Goal: Task Accomplishment & Management: Manage account settings

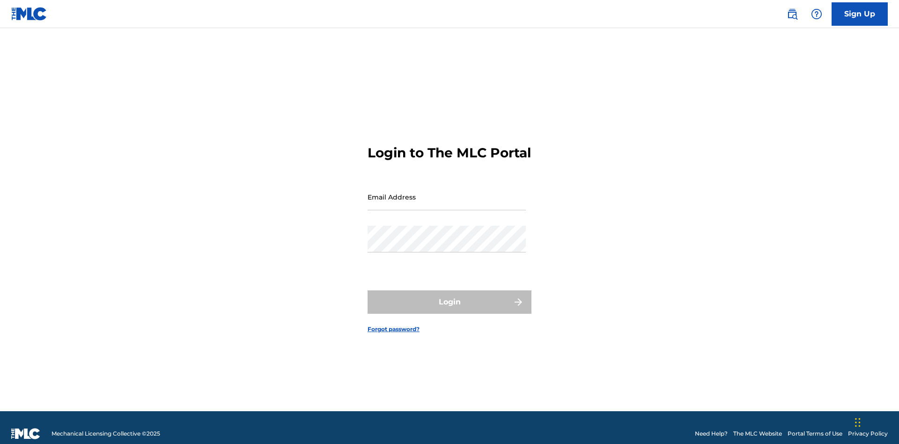
scroll to position [12, 0]
click at [447, 193] on input "Email Address" at bounding box center [447, 197] width 158 height 27
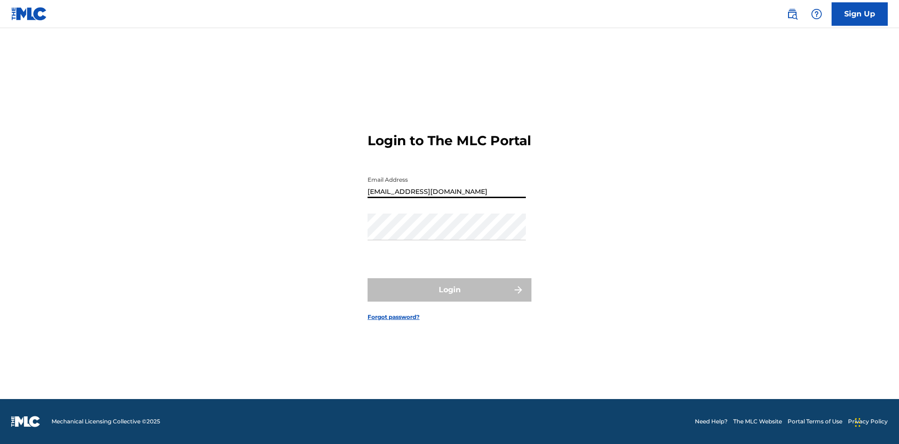
type input "Duke.McTesterson@gmail.com"
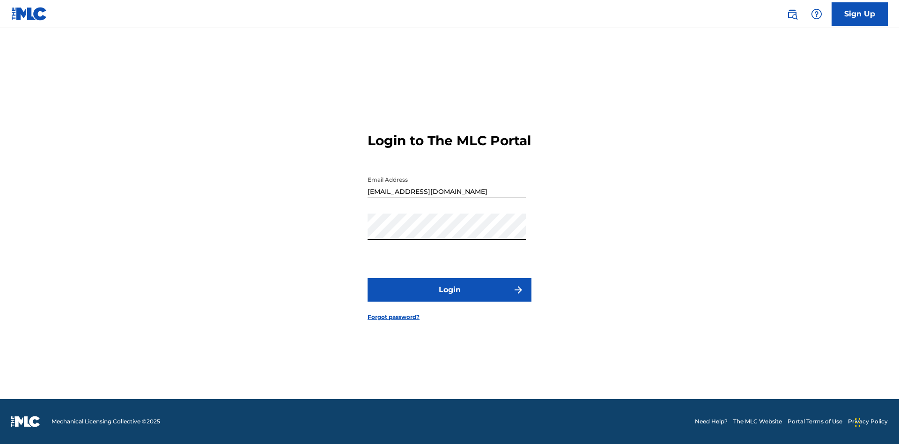
click at [450, 298] on button "Login" at bounding box center [450, 289] width 164 height 23
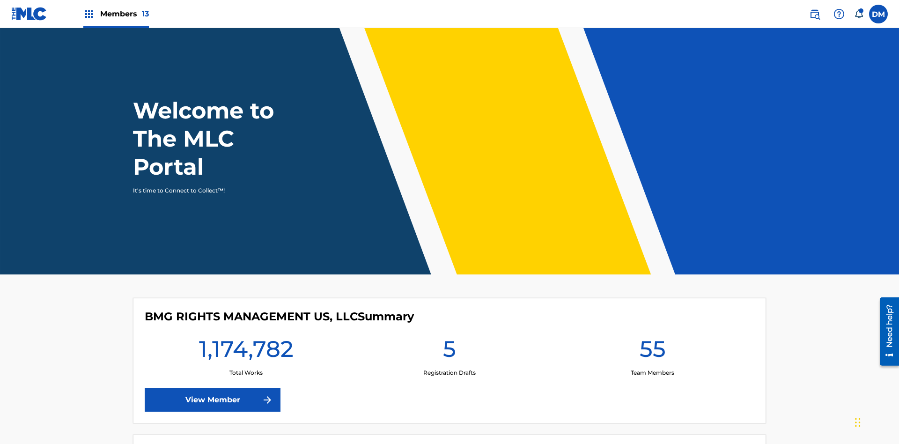
click at [116, 14] on span "Members 13" at bounding box center [124, 13] width 49 height 11
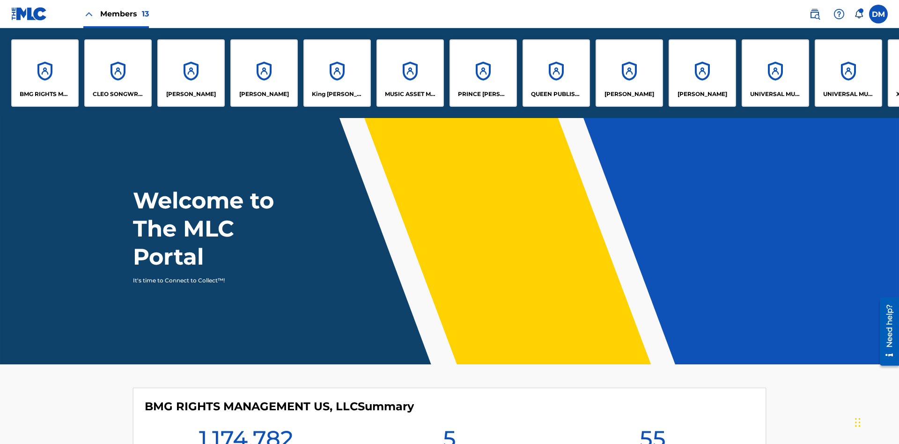
click at [337, 94] on p "King McTesterson" at bounding box center [337, 94] width 51 height 8
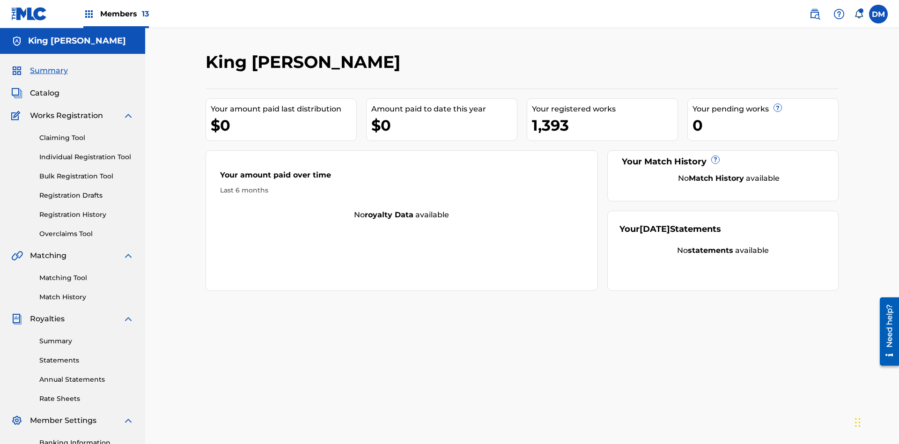
scroll to position [137, 0]
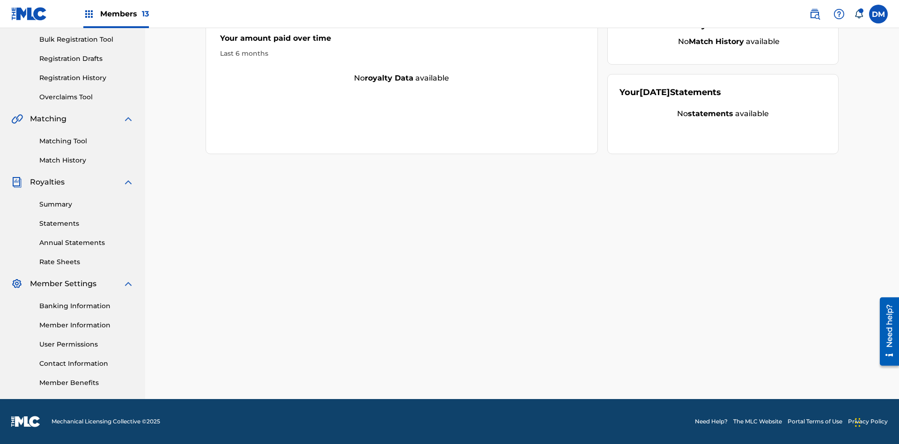
click at [87, 344] on link "User Permissions" at bounding box center [86, 345] width 95 height 10
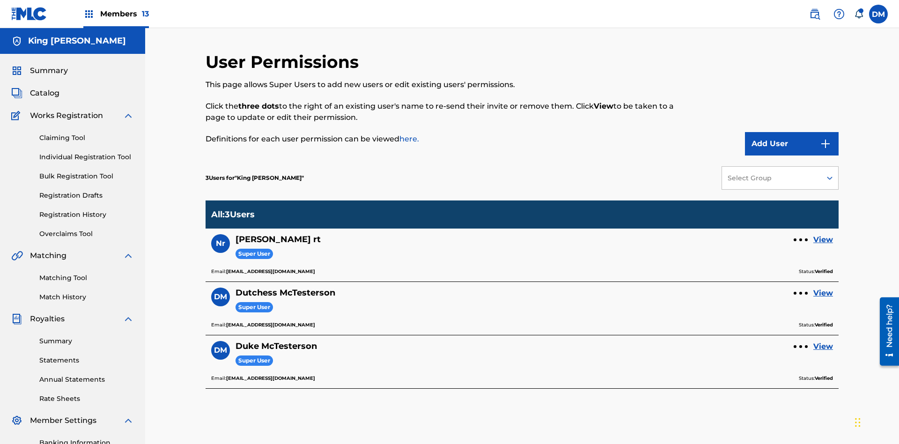
click at [824, 288] on link "View" at bounding box center [824, 293] width 20 height 11
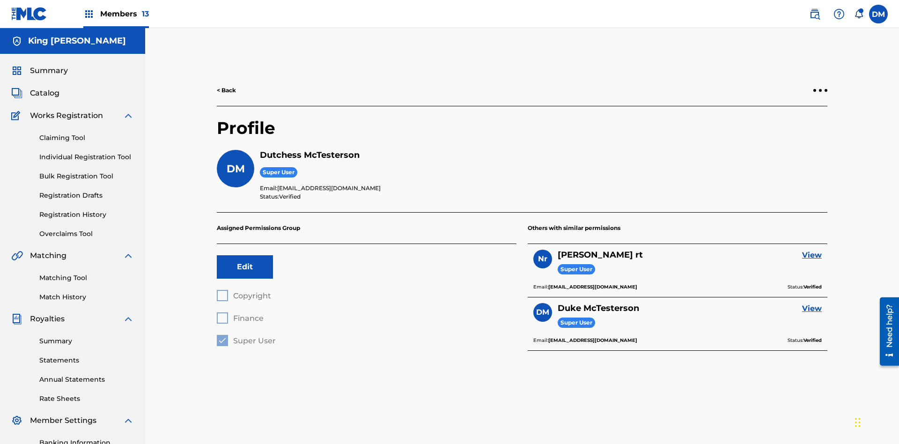
scroll to position [137, 0]
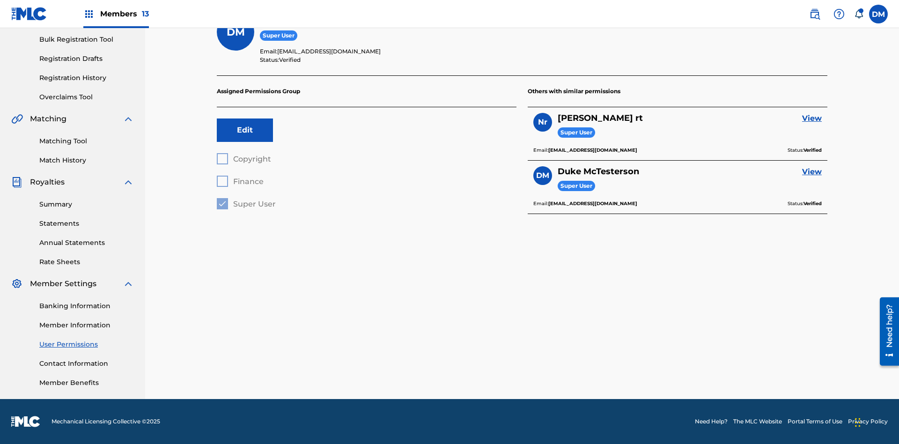
click at [245, 130] on button "Edit" at bounding box center [245, 130] width 56 height 23
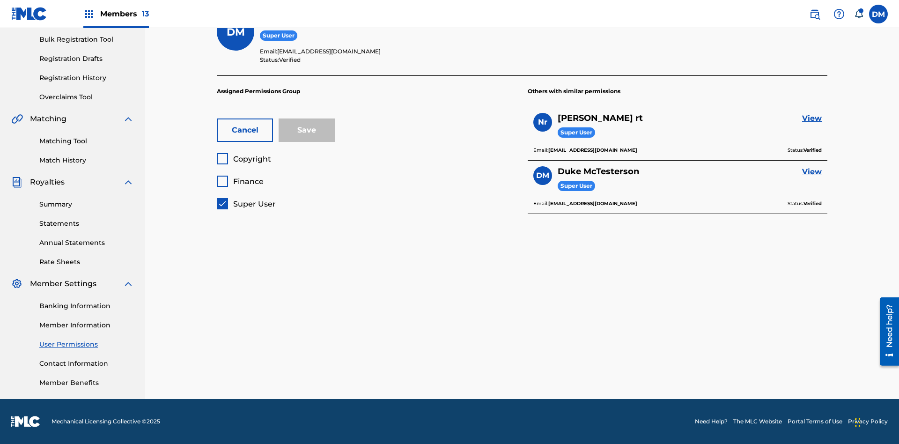
click at [245, 130] on button "Cancel" at bounding box center [245, 130] width 56 height 23
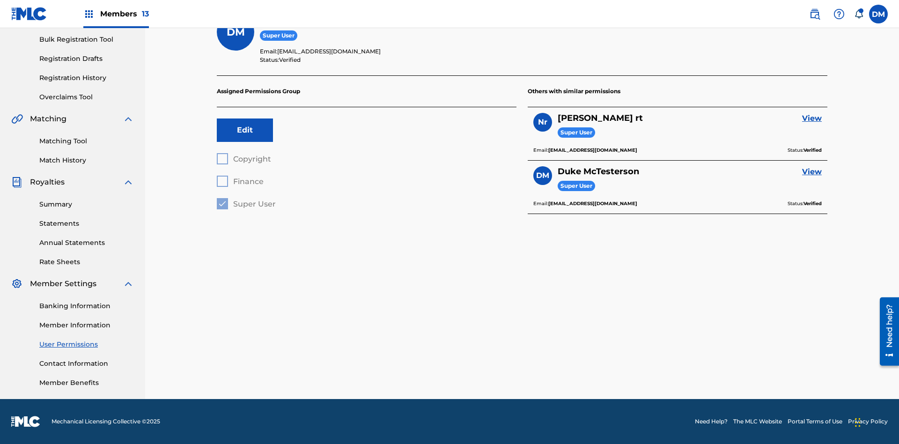
click at [245, 130] on button "Edit" at bounding box center [245, 130] width 56 height 23
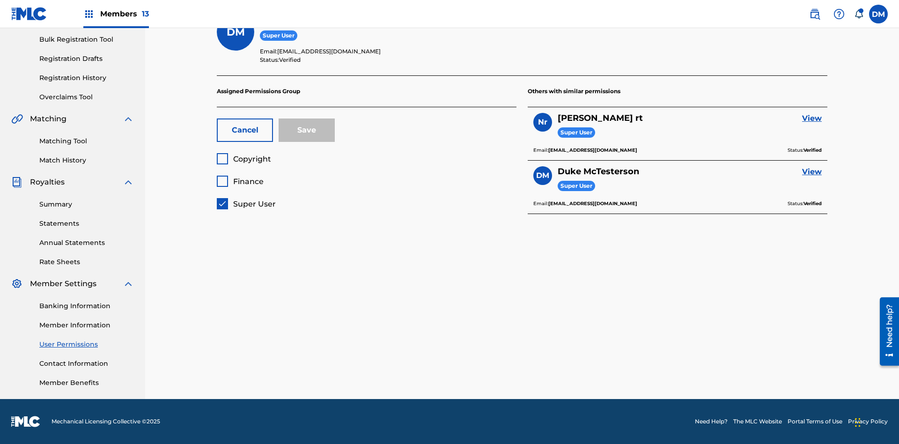
click at [244, 159] on span "Copyright" at bounding box center [252, 159] width 38 height 9
click at [240, 181] on span "Finance" at bounding box center [248, 181] width 30 height 9
click at [307, 130] on button "Save" at bounding box center [307, 130] width 56 height 23
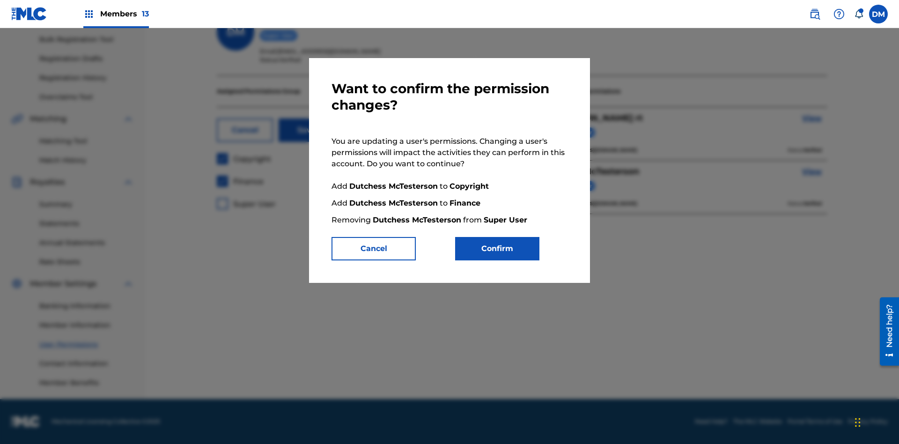
click at [497, 249] on button "Confirm" at bounding box center [497, 248] width 84 height 23
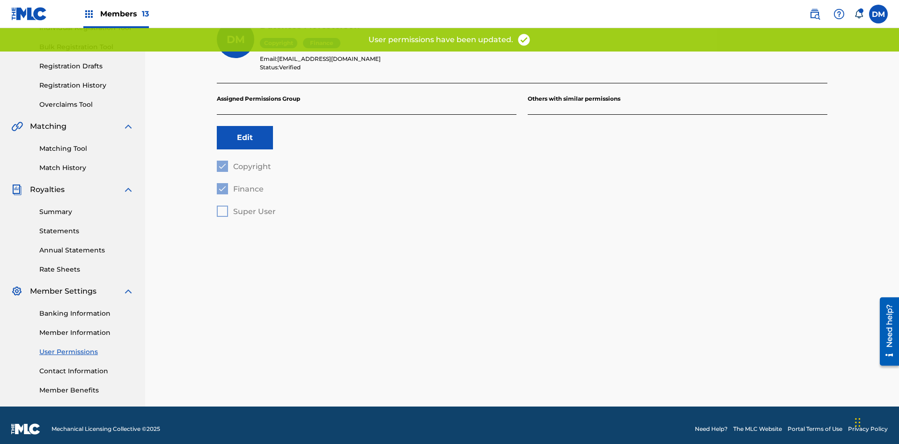
click at [245, 130] on button "Edit" at bounding box center [245, 137] width 56 height 23
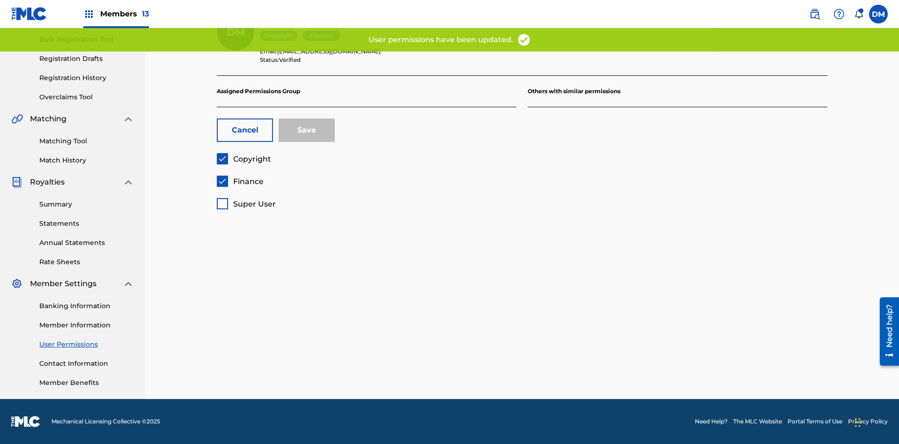
click at [240, 181] on span "Finance" at bounding box center [248, 181] width 30 height 9
click at [307, 130] on button "Save" at bounding box center [307, 130] width 56 height 23
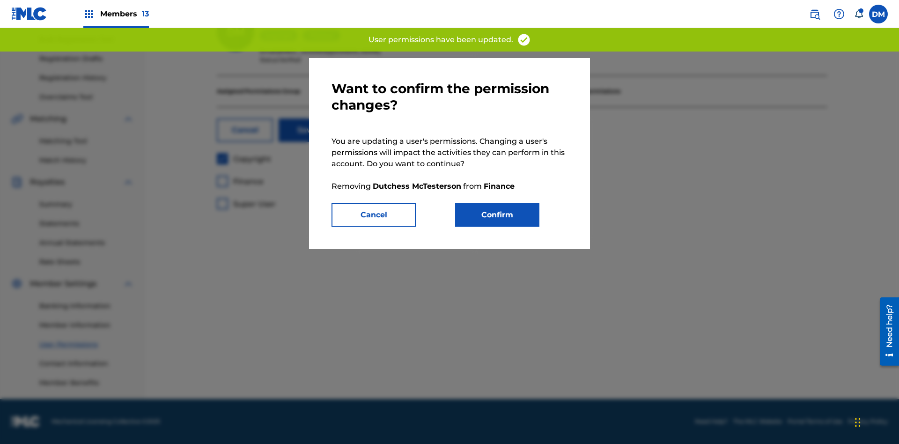
click at [497, 215] on button "Confirm" at bounding box center [497, 214] width 84 height 23
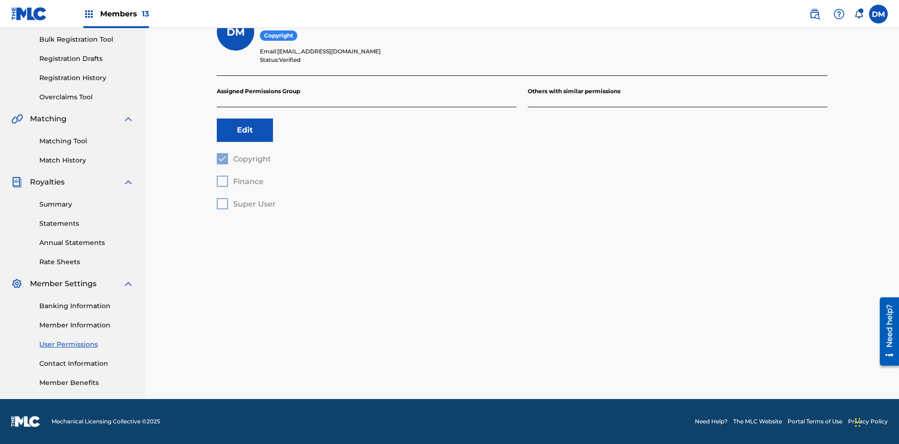
click at [245, 130] on button "Edit" at bounding box center [245, 130] width 56 height 23
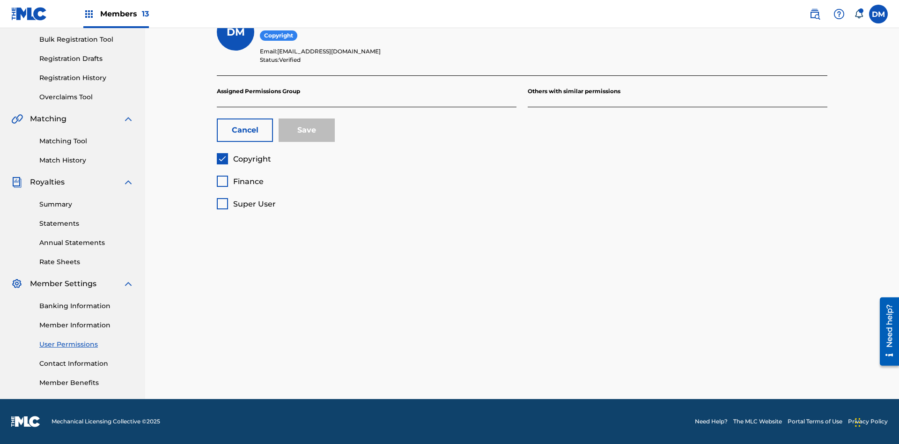
click at [244, 159] on span "Copyright" at bounding box center [252, 159] width 38 height 9
click at [240, 181] on span "Finance" at bounding box center [248, 181] width 30 height 9
click at [307, 130] on button "Save" at bounding box center [307, 130] width 56 height 23
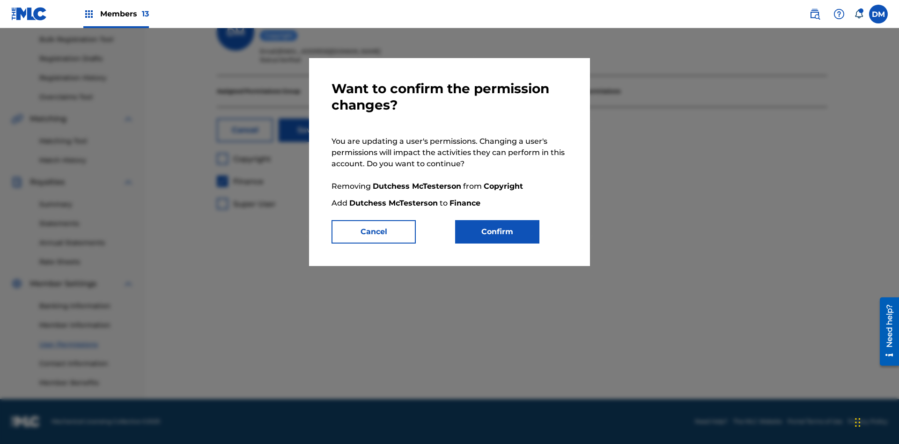
click at [497, 232] on button "Confirm" at bounding box center [497, 231] width 84 height 23
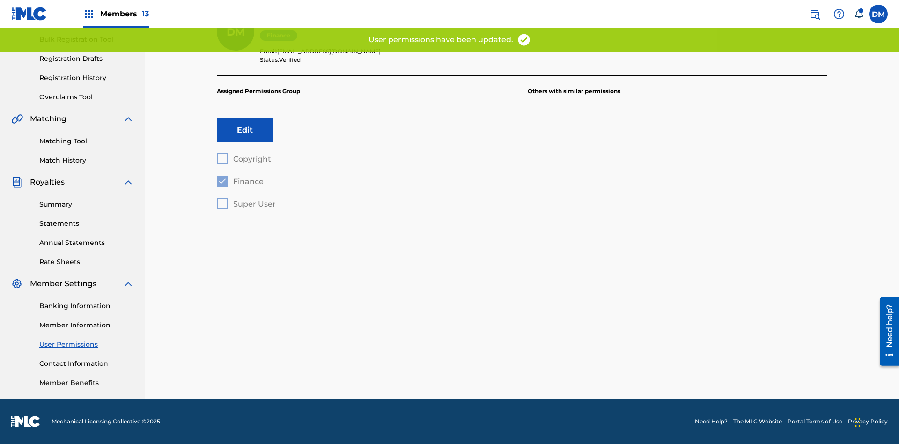
scroll to position [111, 0]
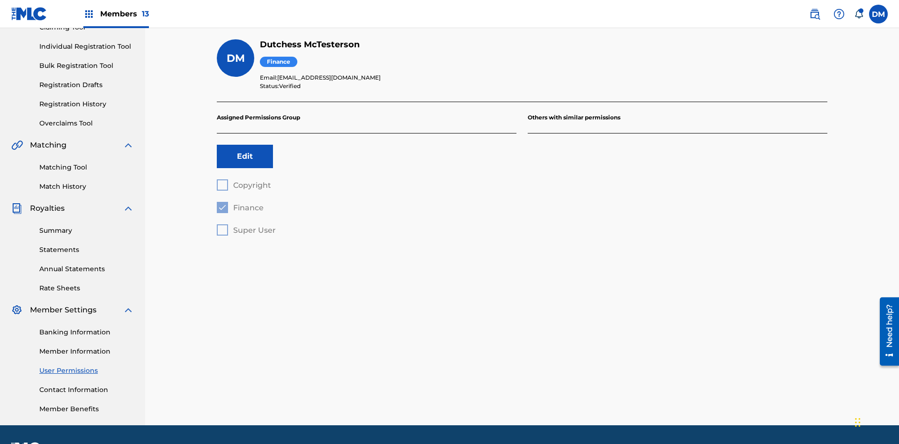
click at [245, 145] on button "Edit" at bounding box center [245, 156] width 56 height 23
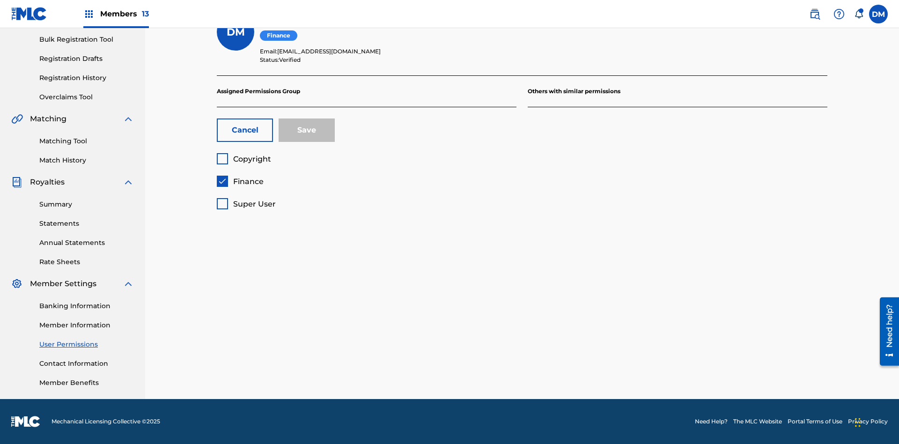
click at [240, 181] on span "Finance" at bounding box center [248, 181] width 30 height 9
click at [246, 204] on span "Super User" at bounding box center [254, 204] width 43 height 9
click at [307, 130] on button "Save" at bounding box center [307, 130] width 56 height 23
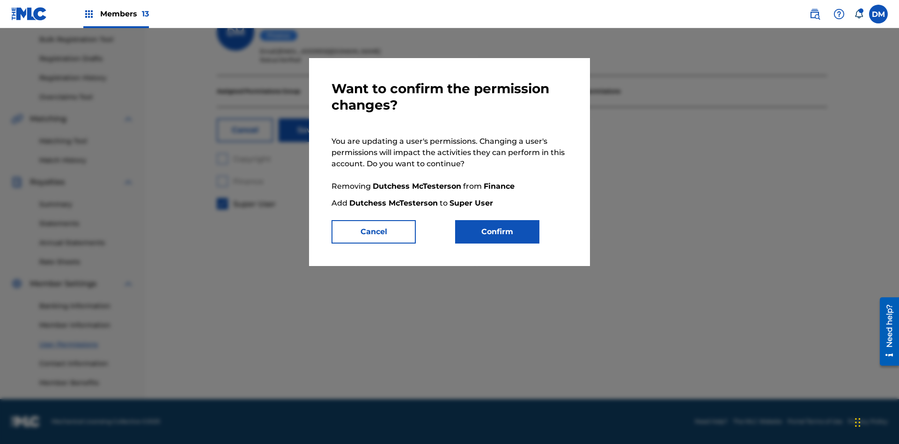
click at [497, 232] on button "Confirm" at bounding box center [497, 231] width 84 height 23
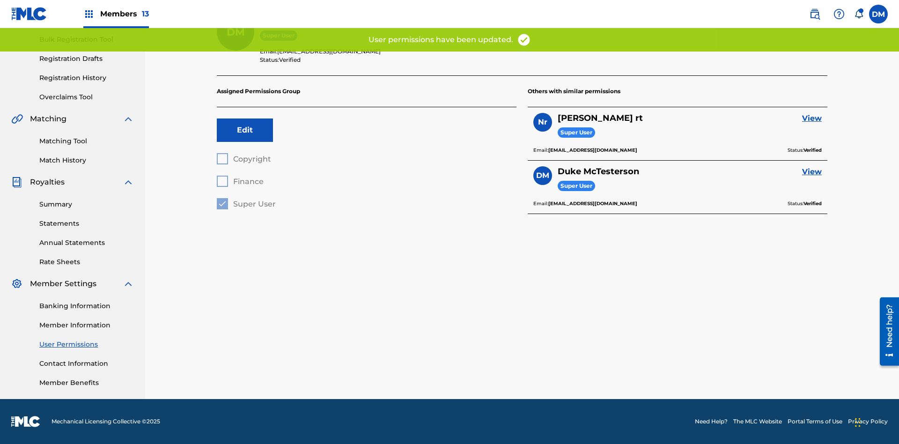
scroll to position [111, 0]
